Goal: Find specific page/section: Find specific page/section

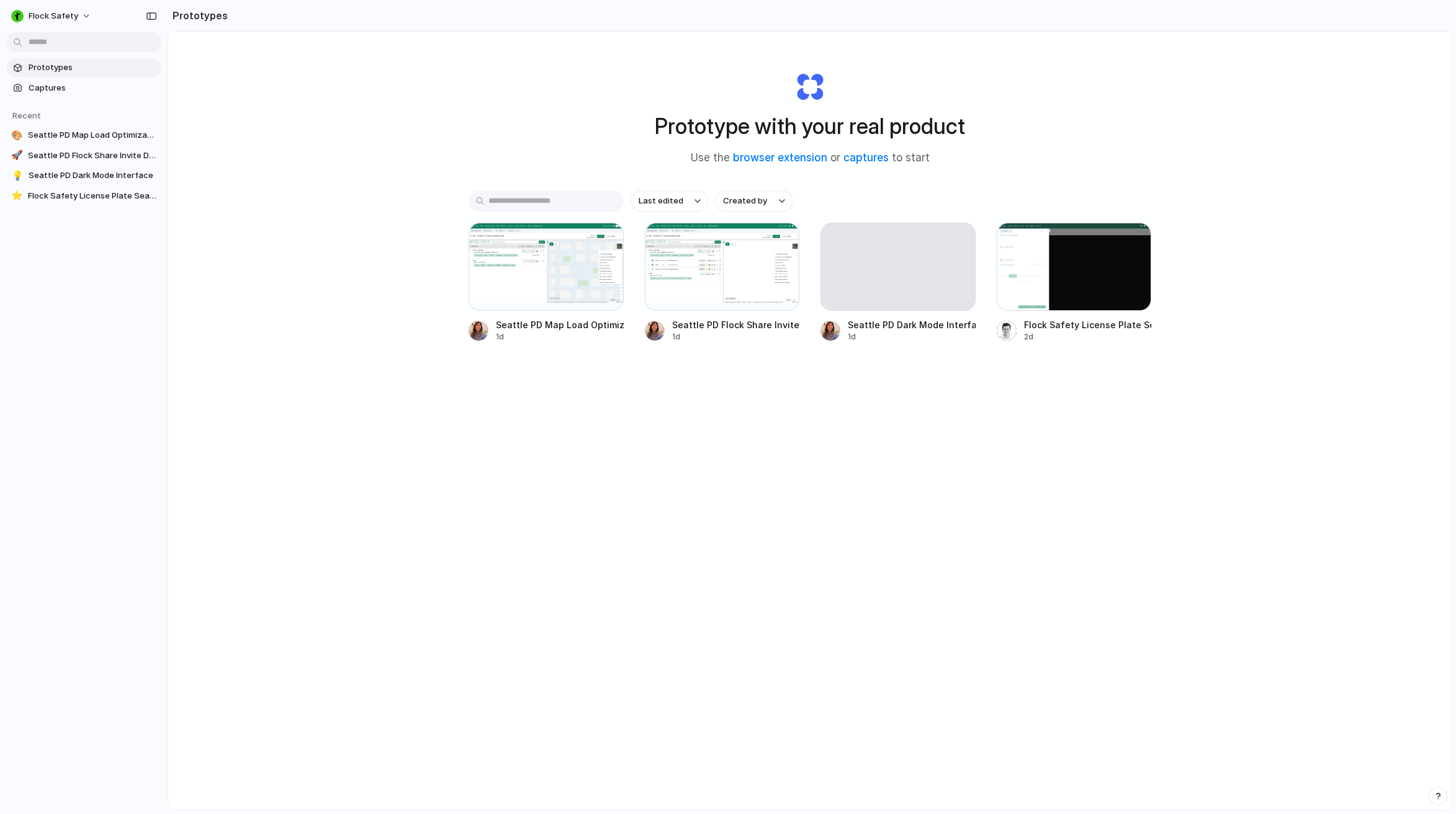
click at [371, 81] on div "Prototype with your real product Use the browser extension or captures to start…" at bounding box center [810, 453] width 1283 height 843
click at [1085, 286] on div at bounding box center [1074, 267] width 155 height 88
click at [52, 82] on link "Captures" at bounding box center [83, 88] width 155 height 19
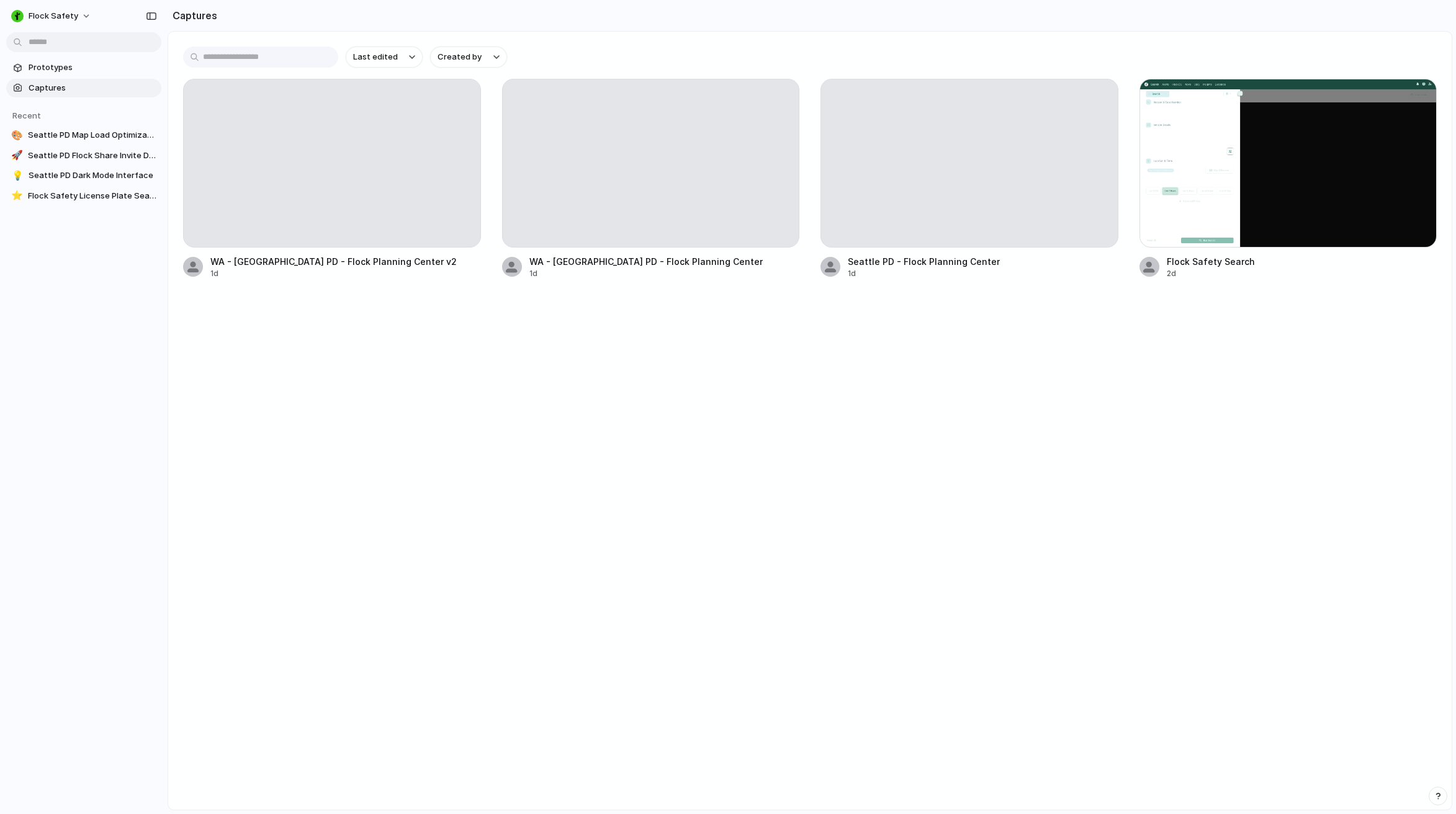
click at [606, 51] on div "Last edited Created by" at bounding box center [810, 57] width 1254 height 21
